Goal: Task Accomplishment & Management: Complete application form

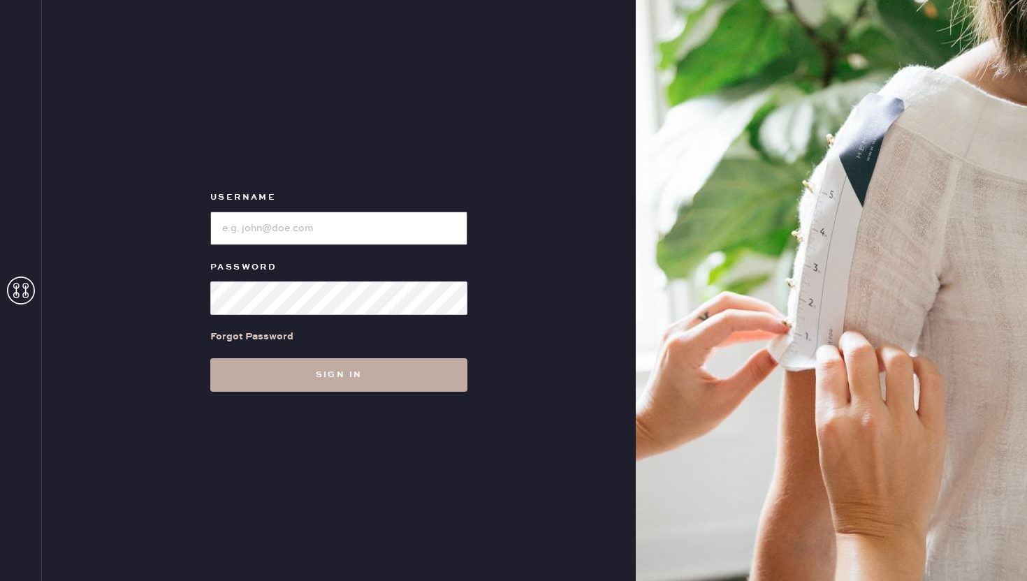
type input "reformationwilliamsburg"
click at [380, 384] on button "Sign in" at bounding box center [338, 375] width 257 height 34
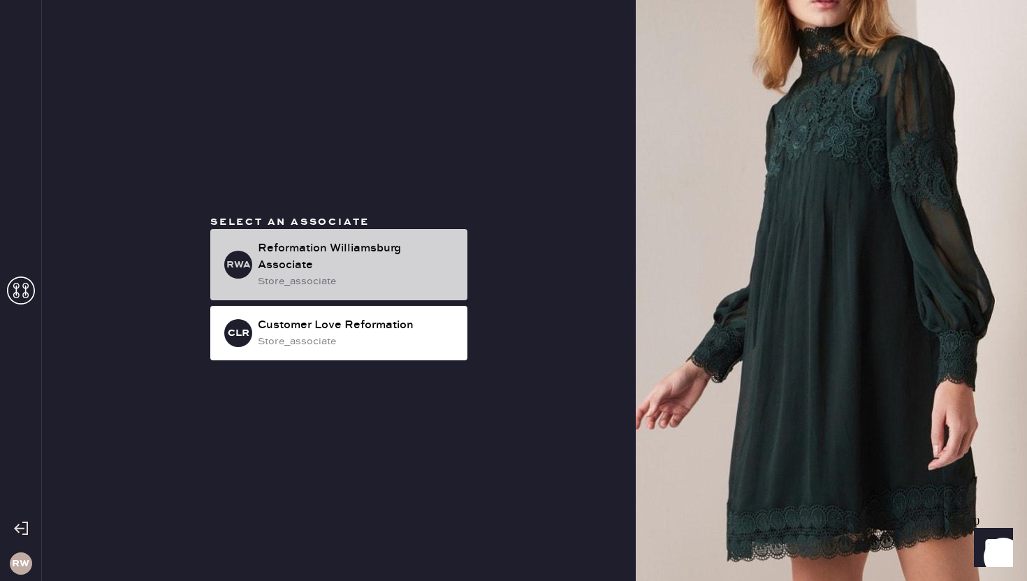
click at [289, 257] on div "Reformation Williamsburg Associate" at bounding box center [357, 257] width 198 height 34
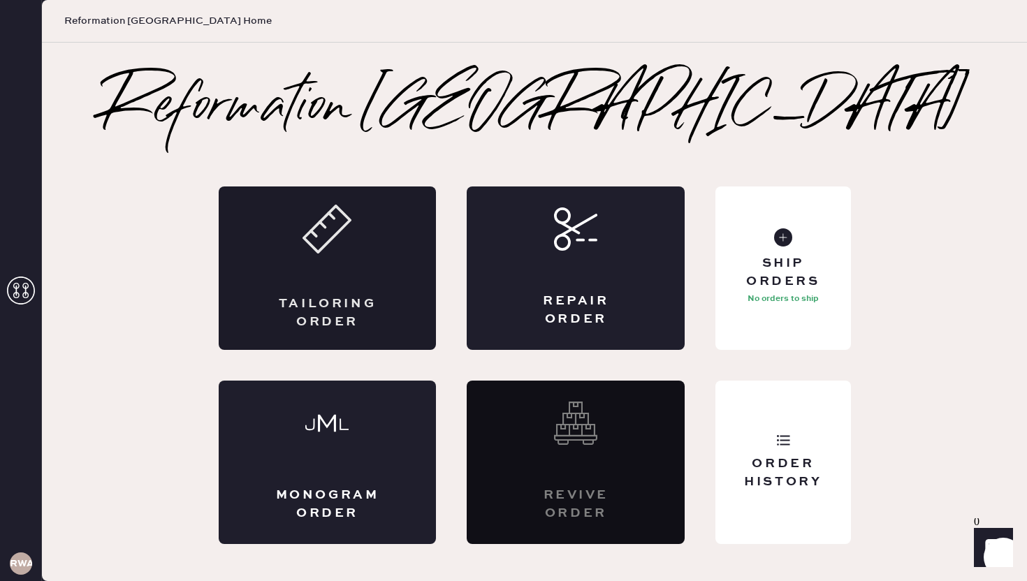
click at [307, 256] on div "Tailoring Order" at bounding box center [328, 268] width 218 height 163
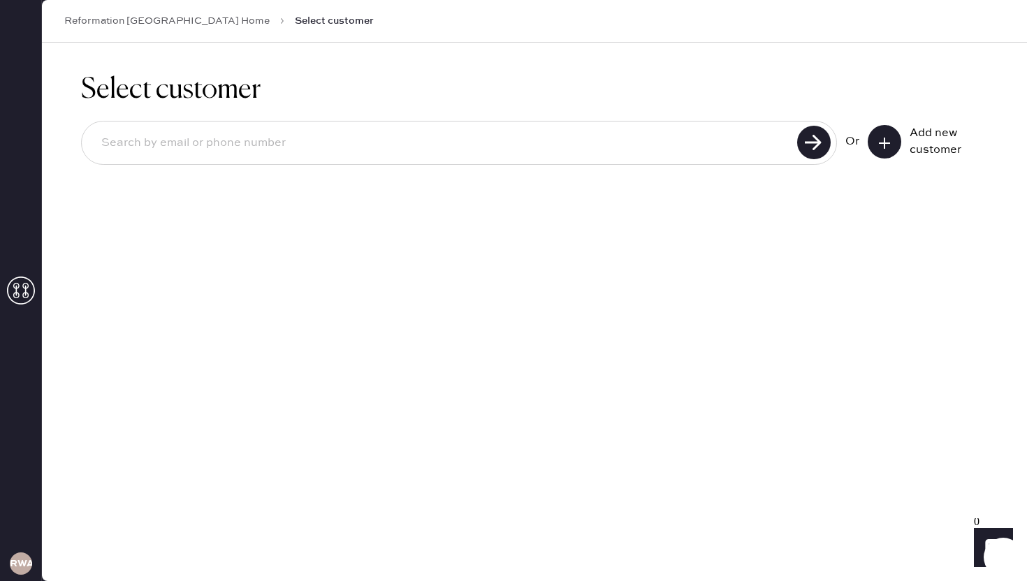
click at [550, 154] on input at bounding box center [441, 143] width 703 height 32
click at [694, 139] on input at bounding box center [441, 143] width 703 height 32
type input "[EMAIL_ADDRESS][DOMAIN_NAME]"
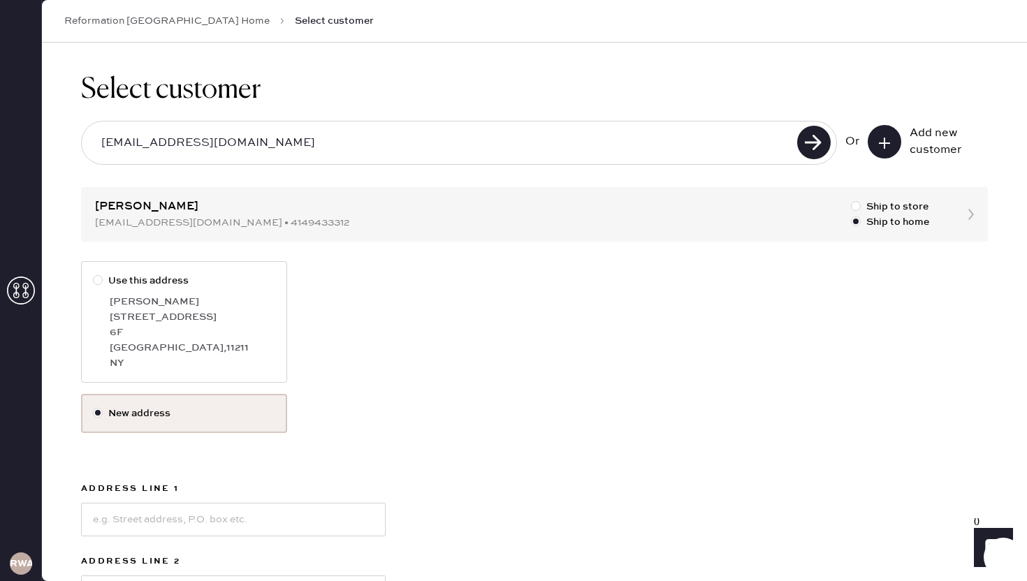
click at [98, 280] on div at bounding box center [98, 280] width 10 height 10
click at [94, 274] on input "Use this address" at bounding box center [93, 273] width 1 height 1
radio input "true"
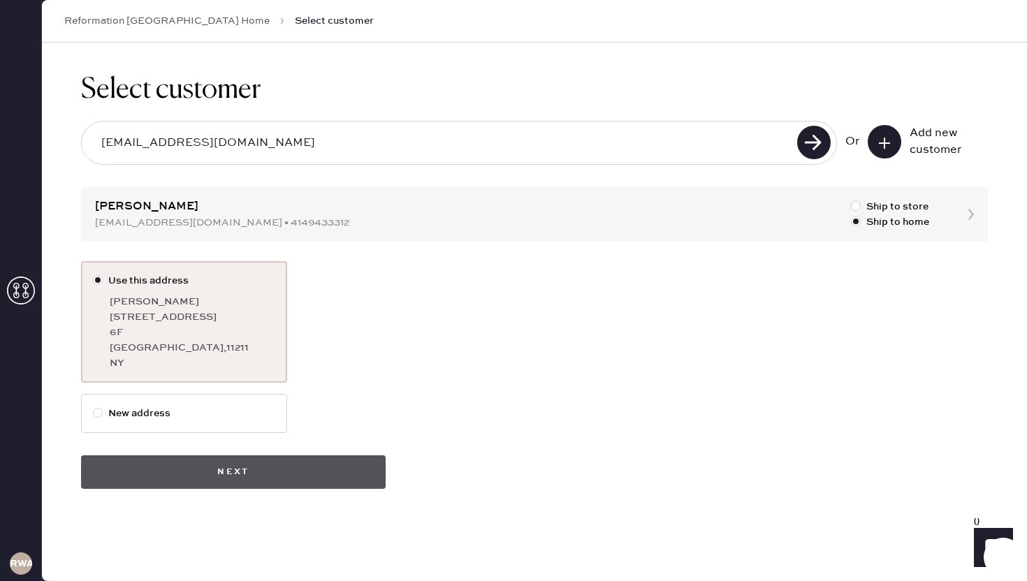
click at [212, 470] on button "Next" at bounding box center [233, 472] width 305 height 34
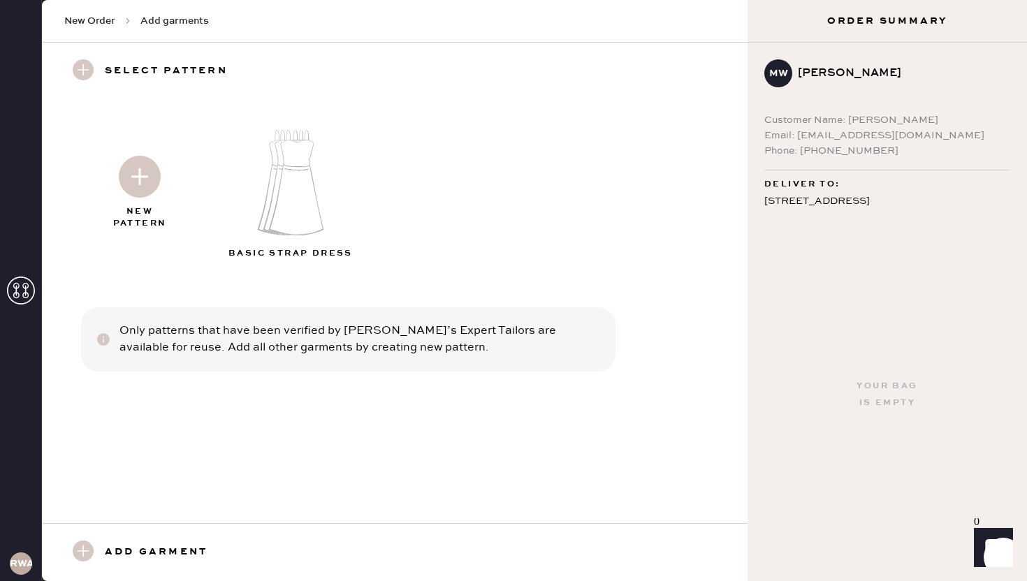
click at [133, 166] on img at bounding box center [140, 177] width 42 height 42
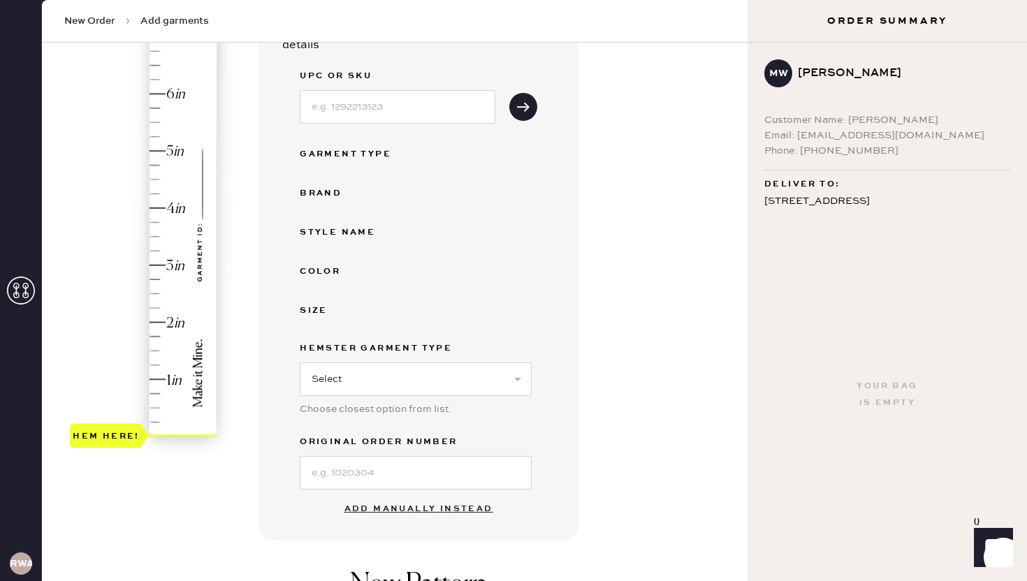
scroll to position [177, 0]
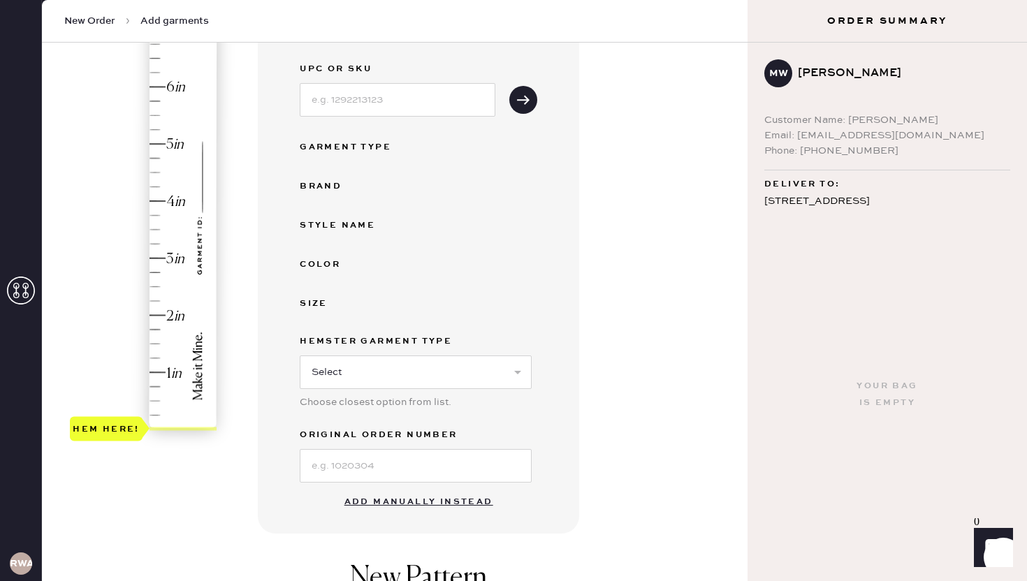
click at [402, 506] on button "Add manually instead" at bounding box center [419, 502] width 166 height 28
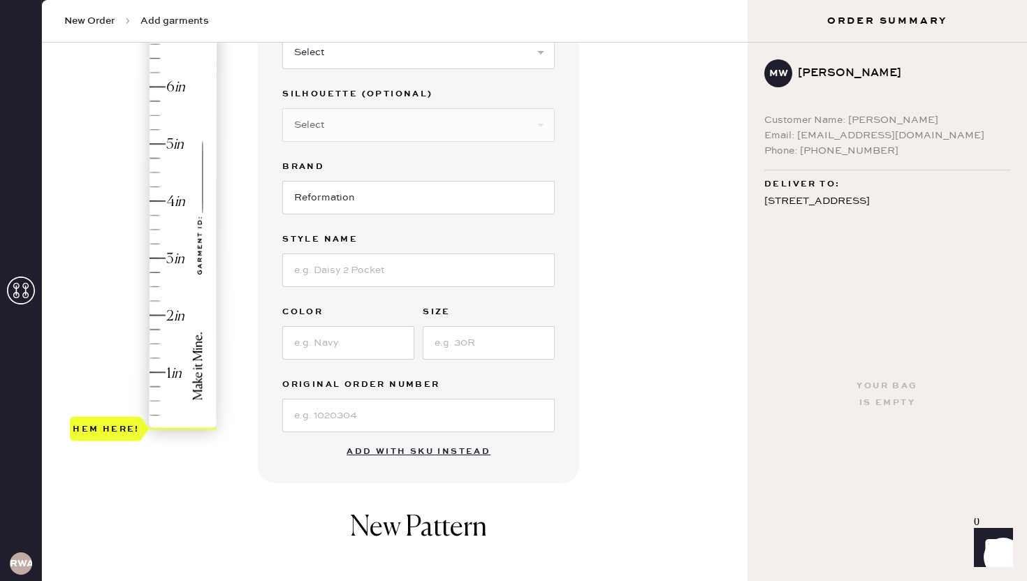
scroll to position [0, 0]
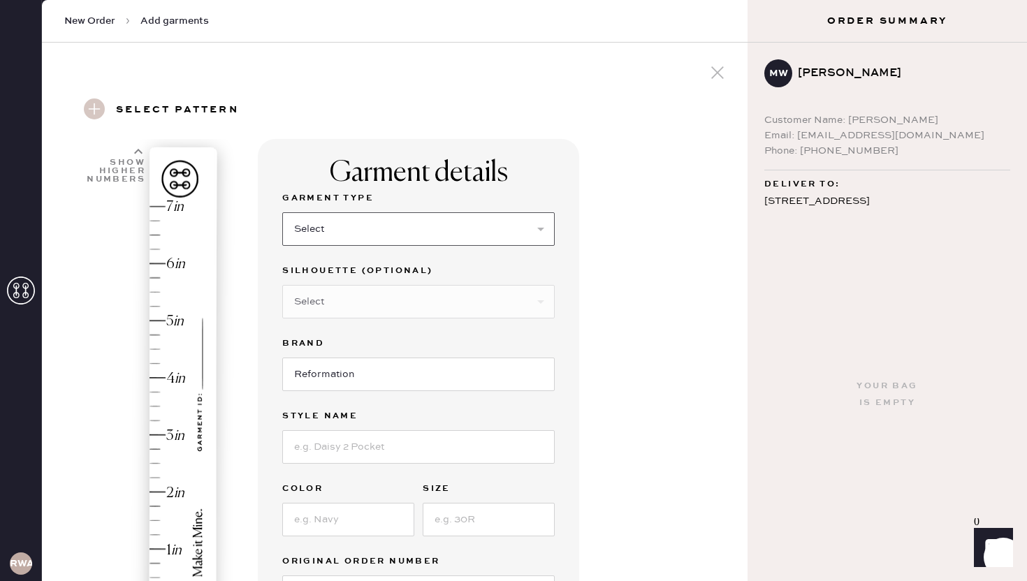
click at [354, 224] on select "Select Basic Skirt Jeans Leggings Pants Shorts Basic Sleeved Dress Basic Sleeve…" at bounding box center [418, 229] width 272 height 34
select select "4"
type input "5"
click at [161, 321] on div "Hem here!" at bounding box center [144, 406] width 149 height 412
click at [305, 305] on select "Select Joggers Shorts Cropped Flare Boot Cut Straight Skinny Other" at bounding box center [418, 302] width 272 height 34
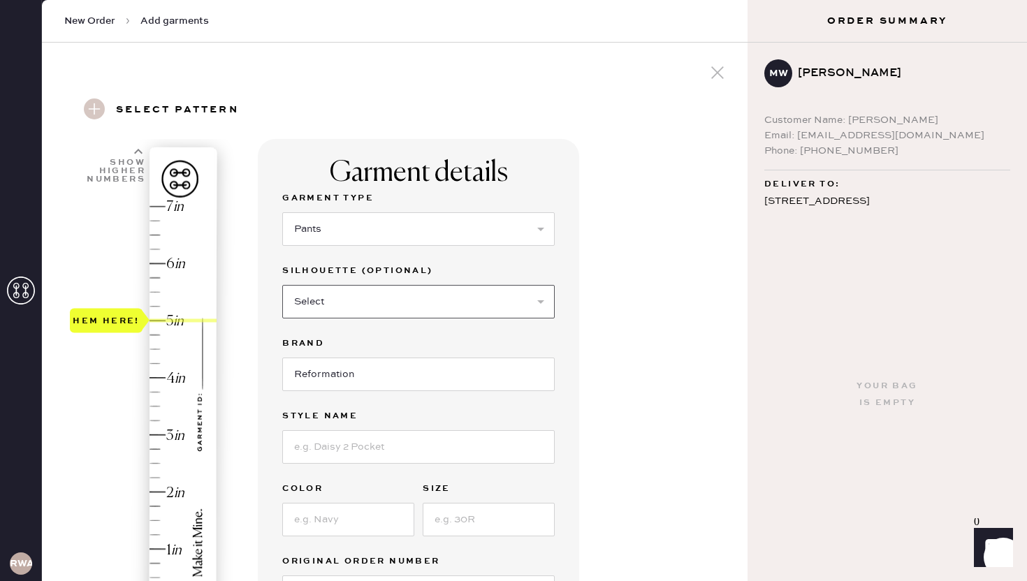
select select "11"
click at [344, 441] on input at bounding box center [418, 447] width 272 height 34
type input "V"
type input "[PERSON_NAME] Pant"
click at [331, 507] on input at bounding box center [348, 520] width 132 height 34
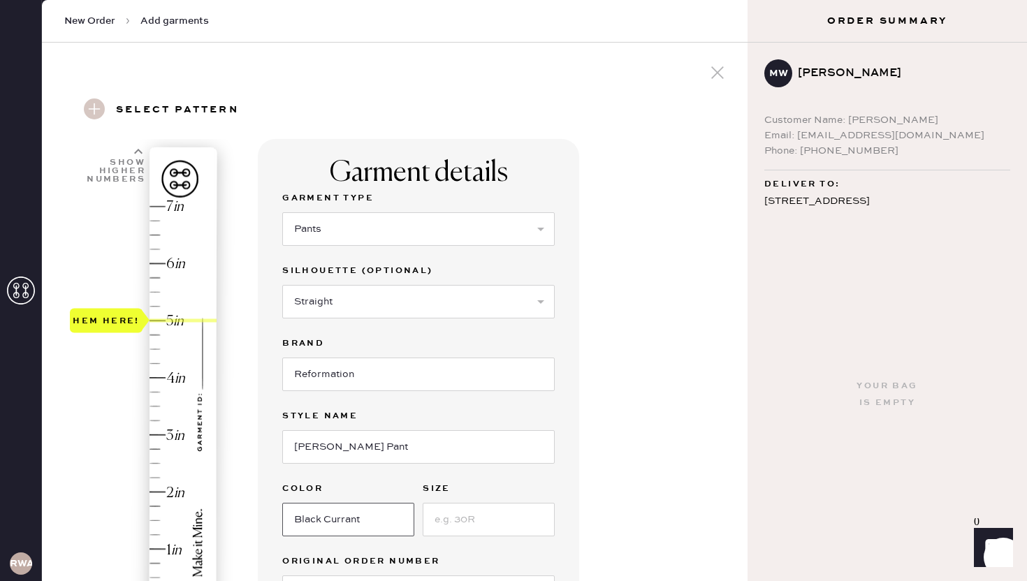
type input "Black Currant"
click at [457, 521] on input at bounding box center [489, 520] width 132 height 34
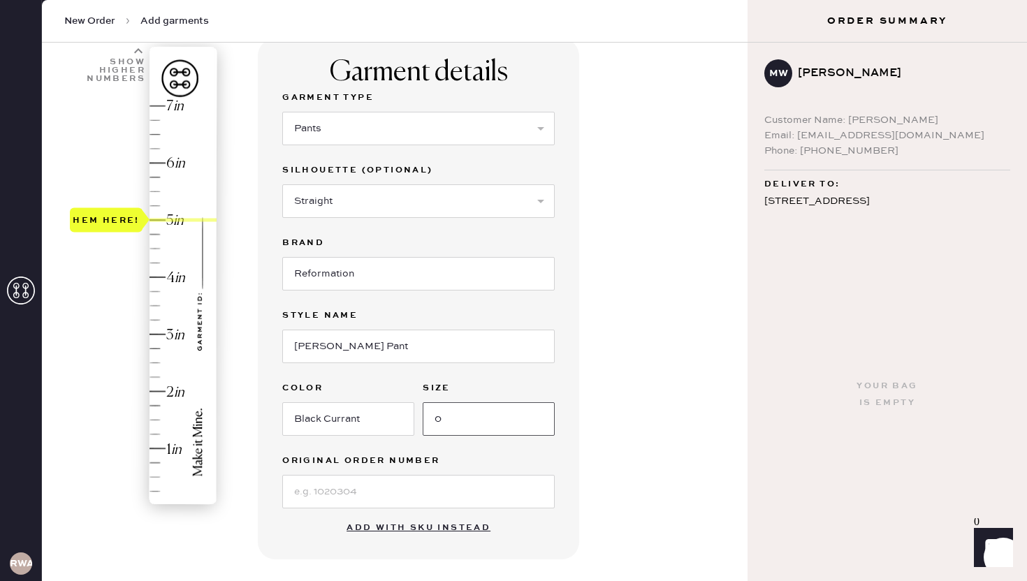
scroll to position [117, 0]
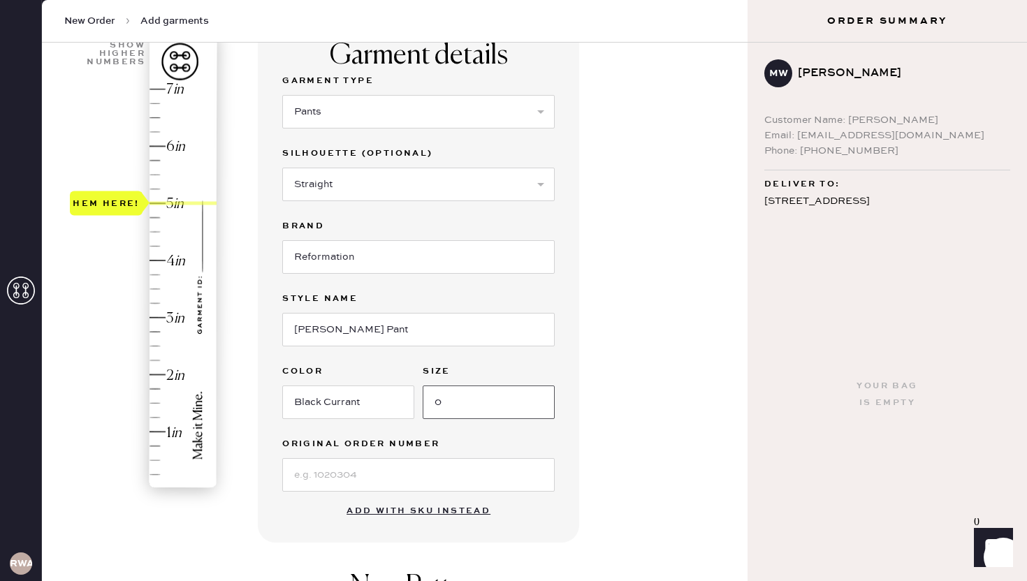
type input "0"
click at [375, 469] on input at bounding box center [418, 475] width 272 height 34
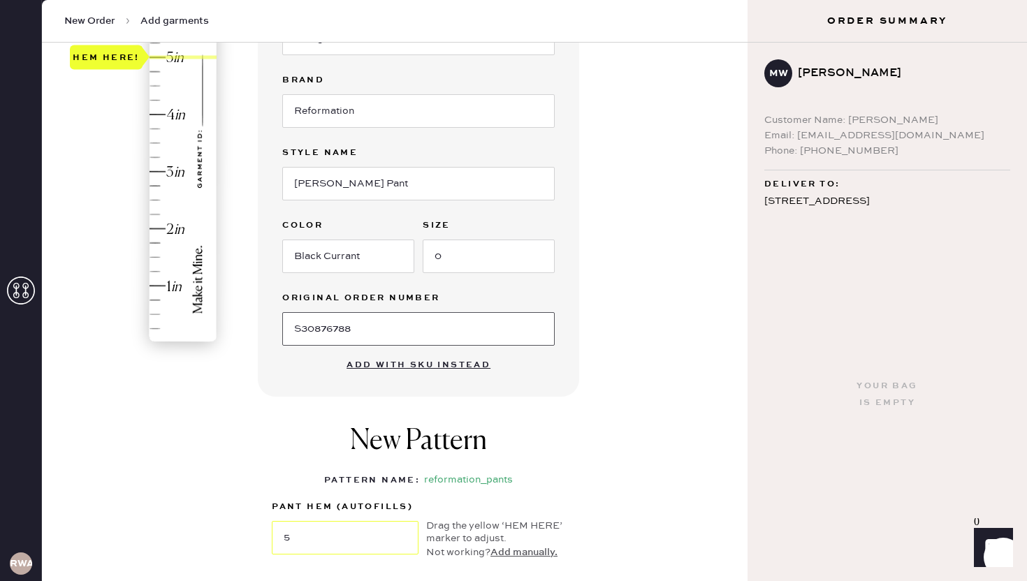
scroll to position [401, 0]
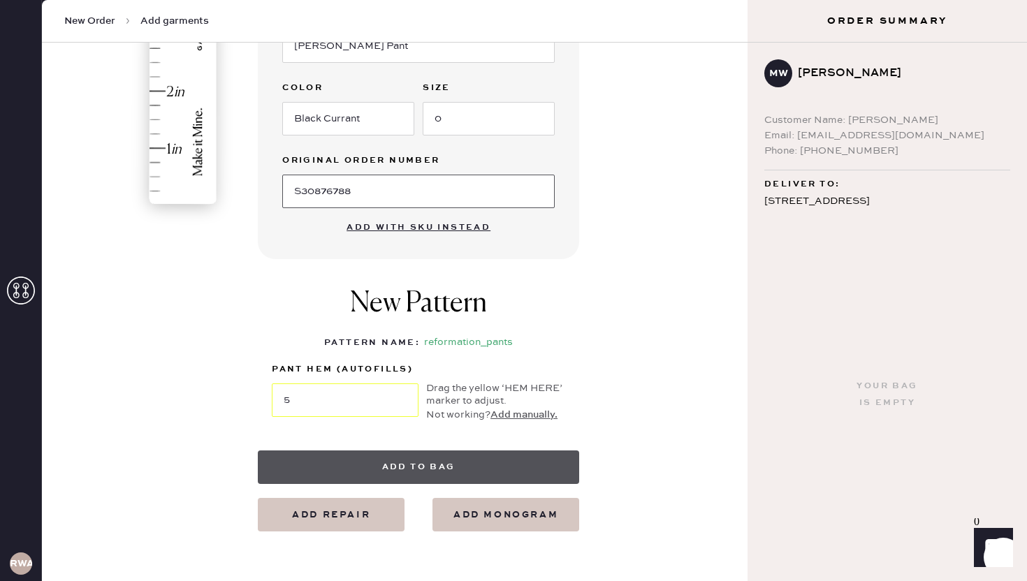
type input "S30876788"
click at [412, 474] on button "Add to bag" at bounding box center [418, 468] width 321 height 34
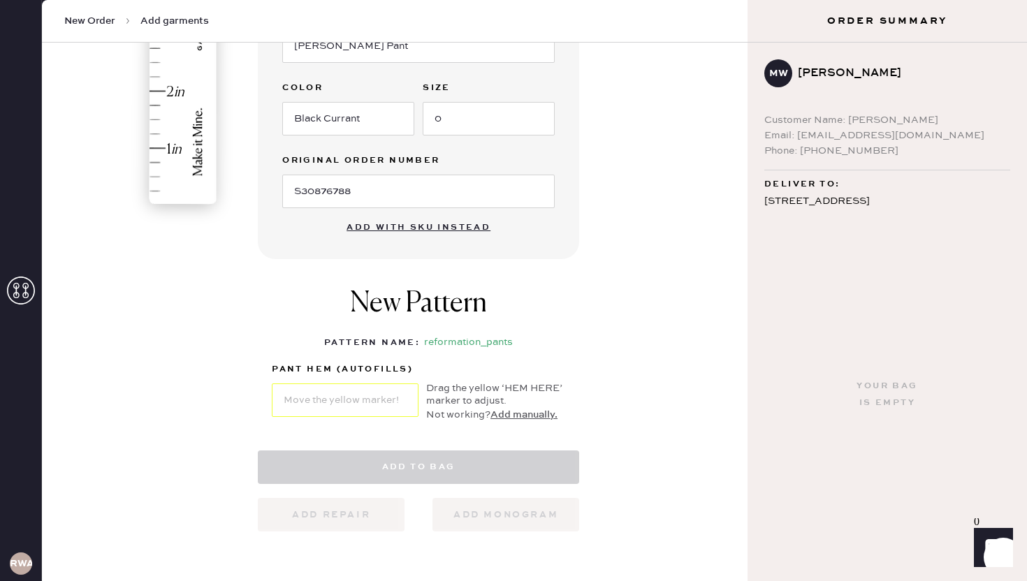
select select "4"
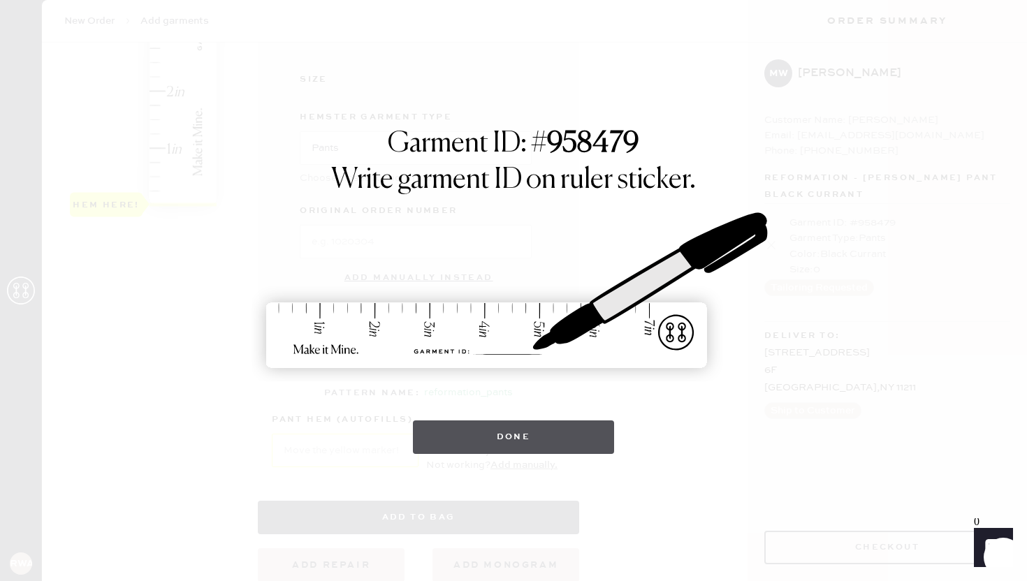
click at [485, 441] on button "Done" at bounding box center [514, 438] width 202 height 34
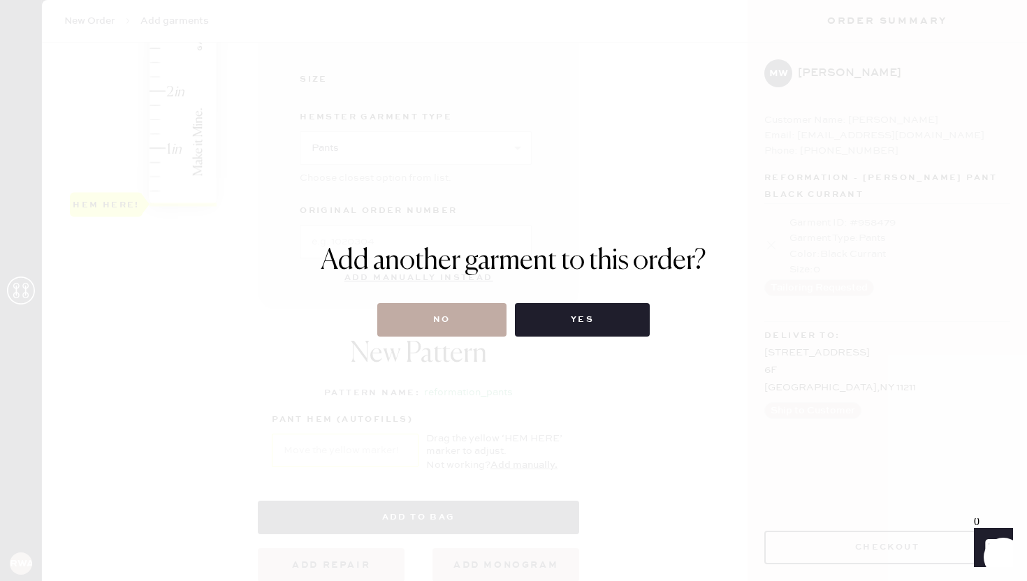
click at [464, 332] on button "No" at bounding box center [441, 320] width 129 height 34
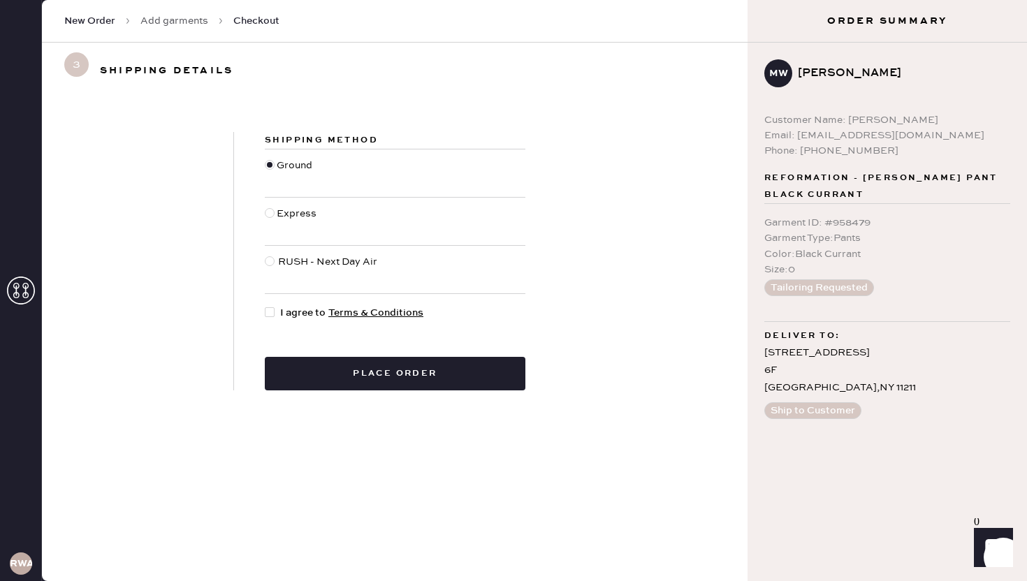
click at [277, 316] on div at bounding box center [272, 312] width 15 height 15
click at [265, 306] on input "I agree to Terms & Conditions" at bounding box center [265, 305] width 1 height 1
checkbox input "true"
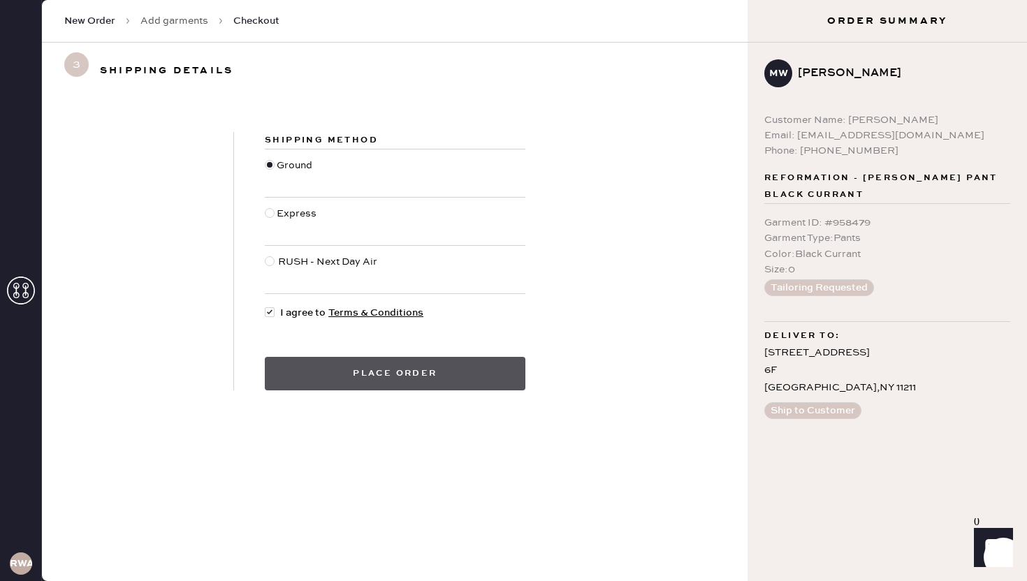
click at [314, 359] on button "Place order" at bounding box center [395, 374] width 261 height 34
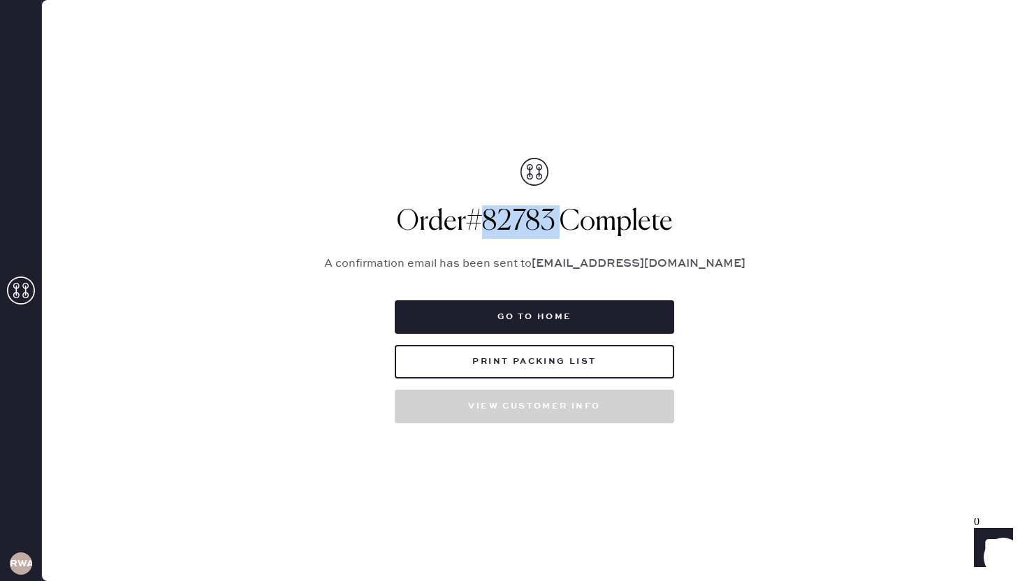
drag, startPoint x: 473, startPoint y: 223, endPoint x: 562, endPoint y: 224, distance: 89.4
click at [562, 224] on h1 "Order # 82783 Complete" at bounding box center [534, 222] width 454 height 34
